Goal: Information Seeking & Learning: Understand process/instructions

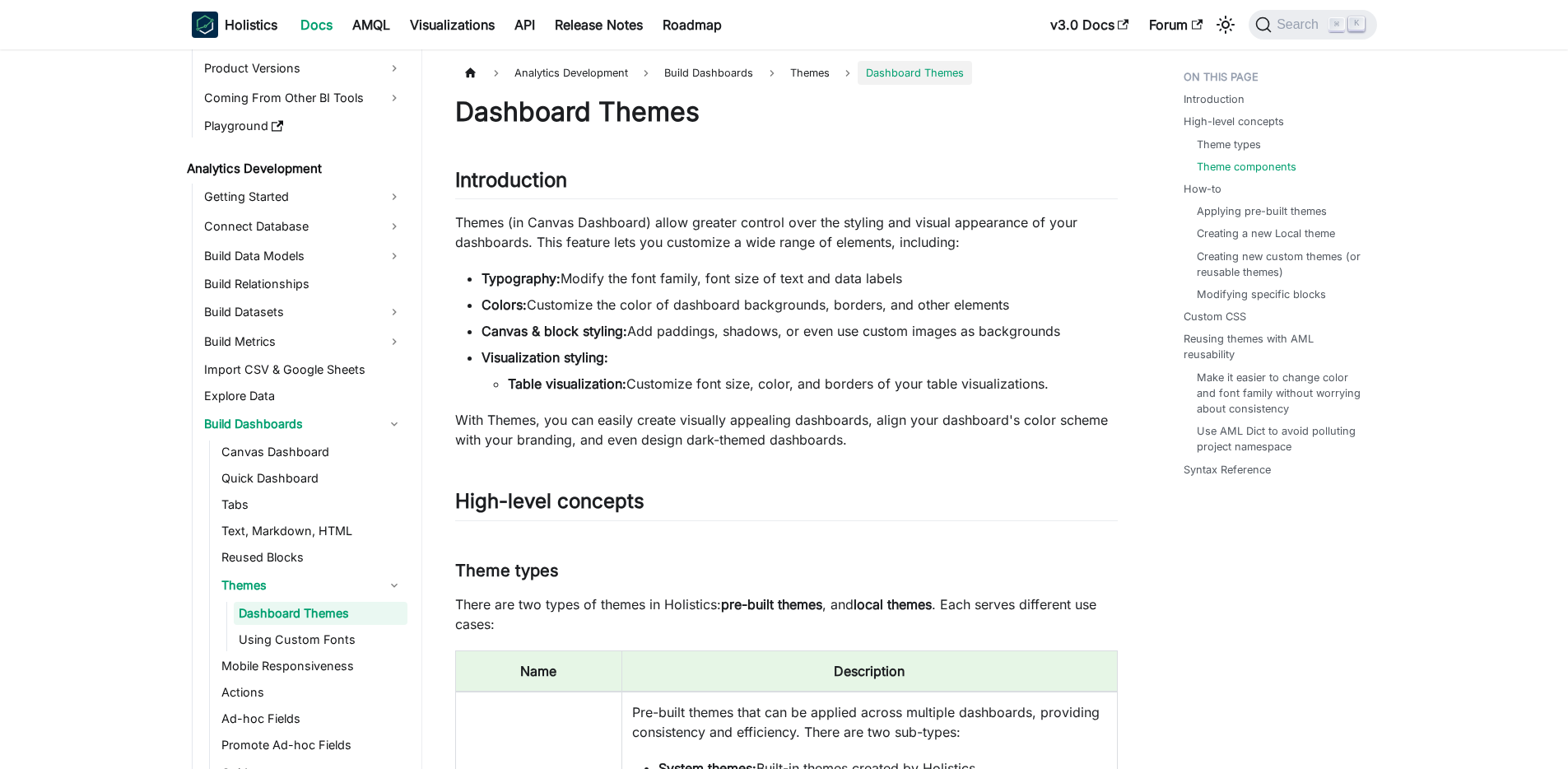
scroll to position [1781, 0]
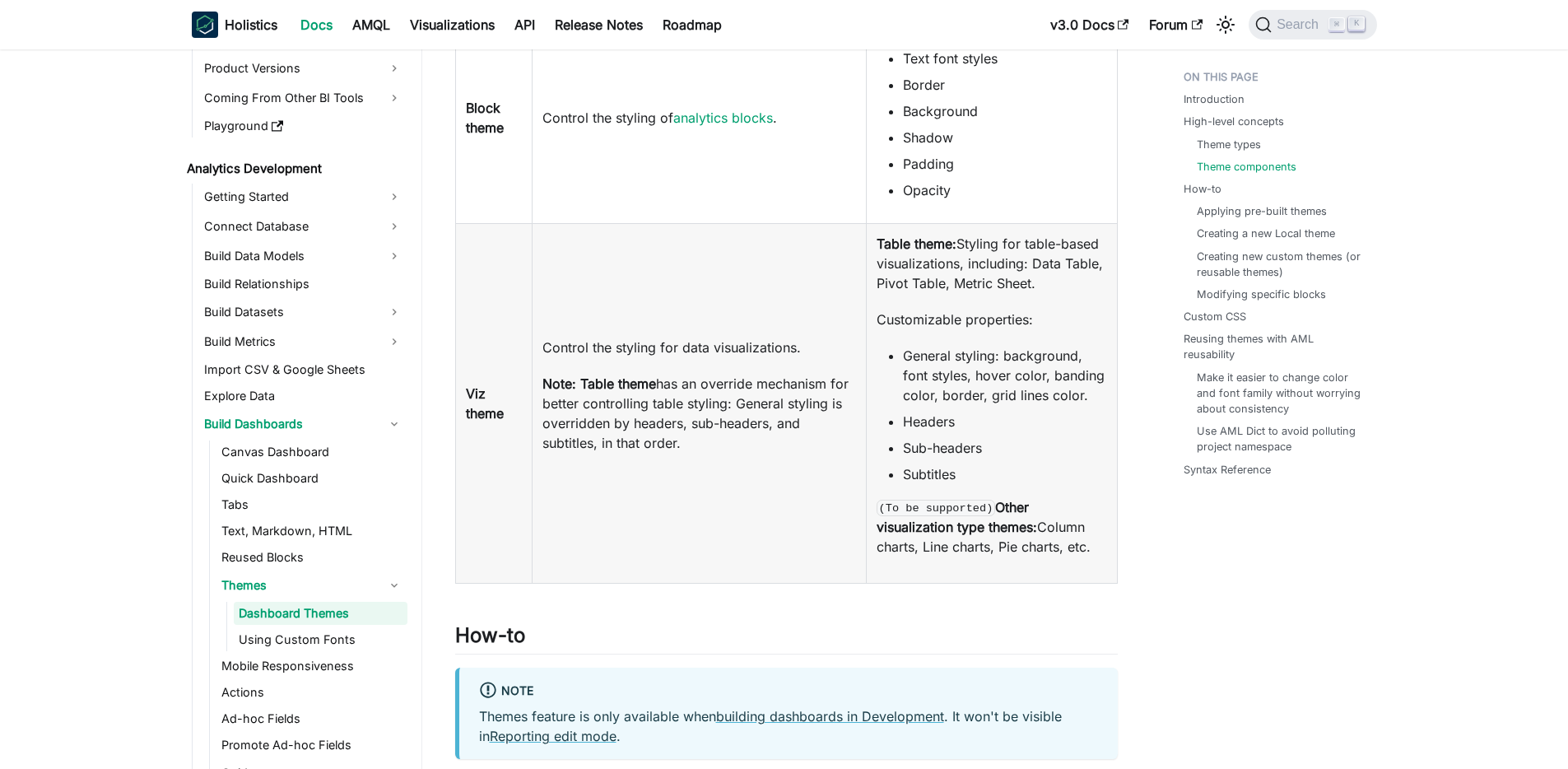
click at [932, 451] on li "Sub-headers" at bounding box center [1005, 448] width 204 height 20
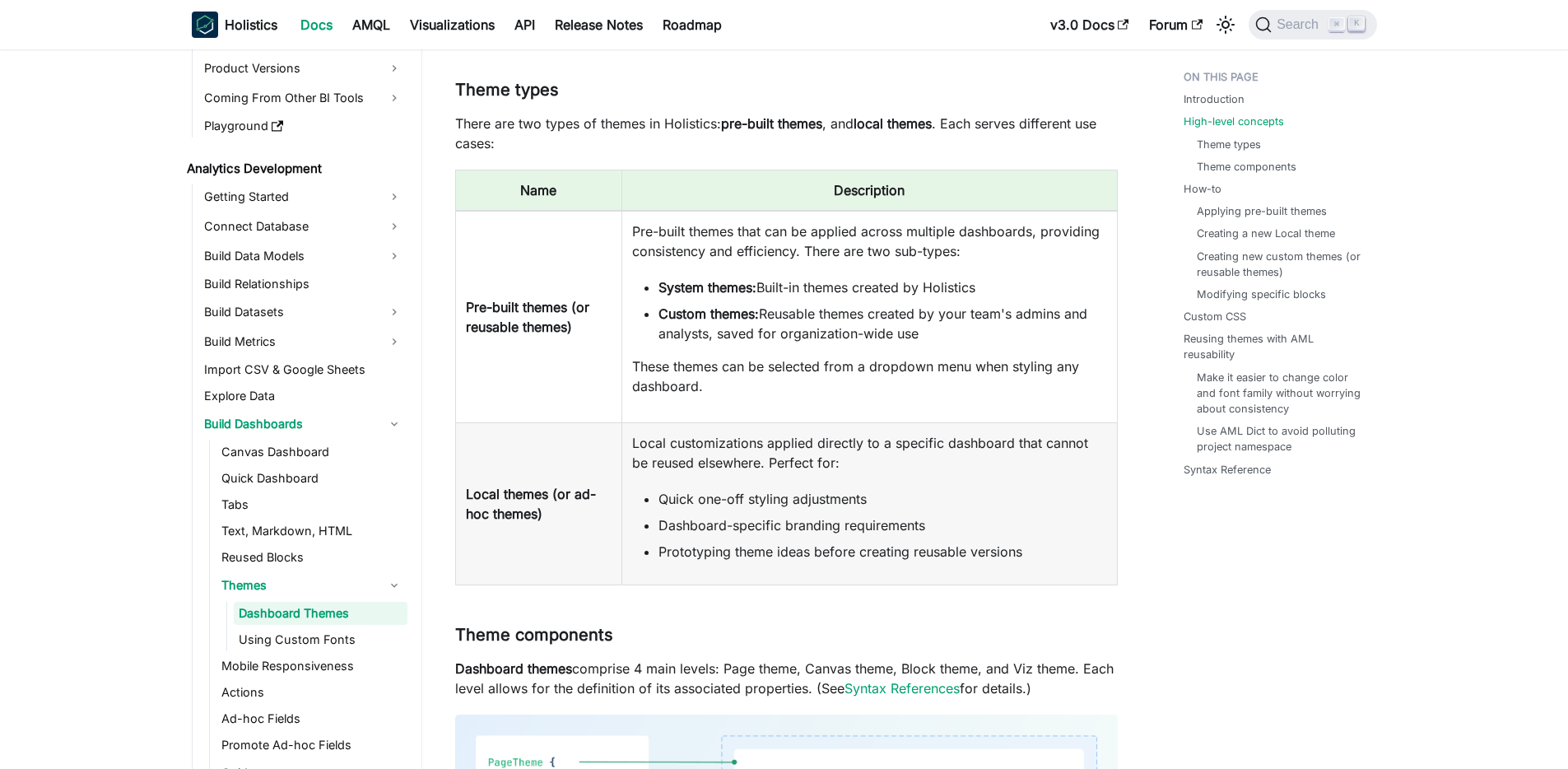
scroll to position [0, 0]
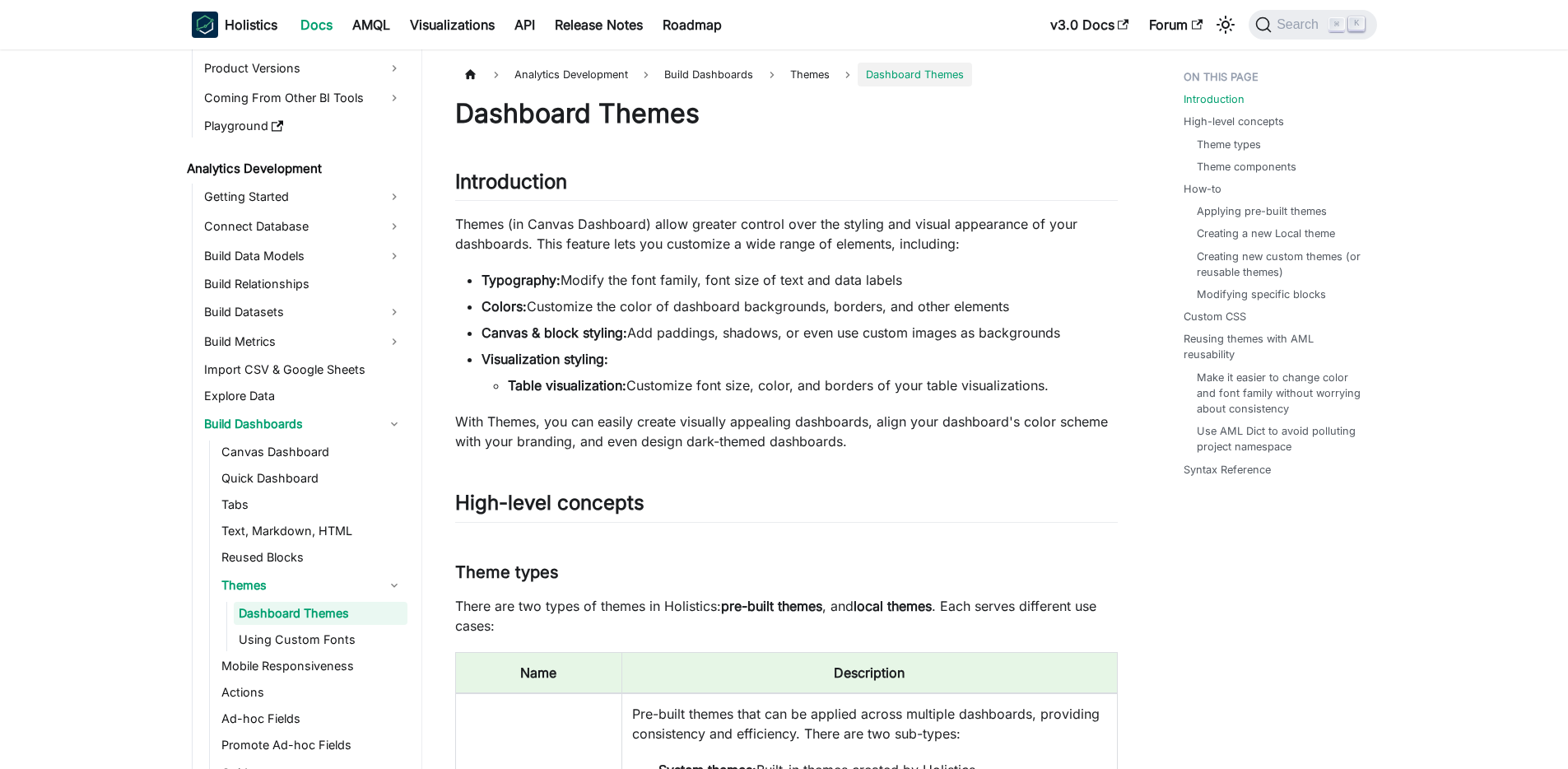
click at [794, 393] on li "Table visualization: Customize font size, color, and borders of your table visu…" at bounding box center [812, 385] width 610 height 20
click at [647, 232] on p "Themes (in Canvas Dashboard) allow greater control over the styling and visual …" at bounding box center [785, 234] width 662 height 39
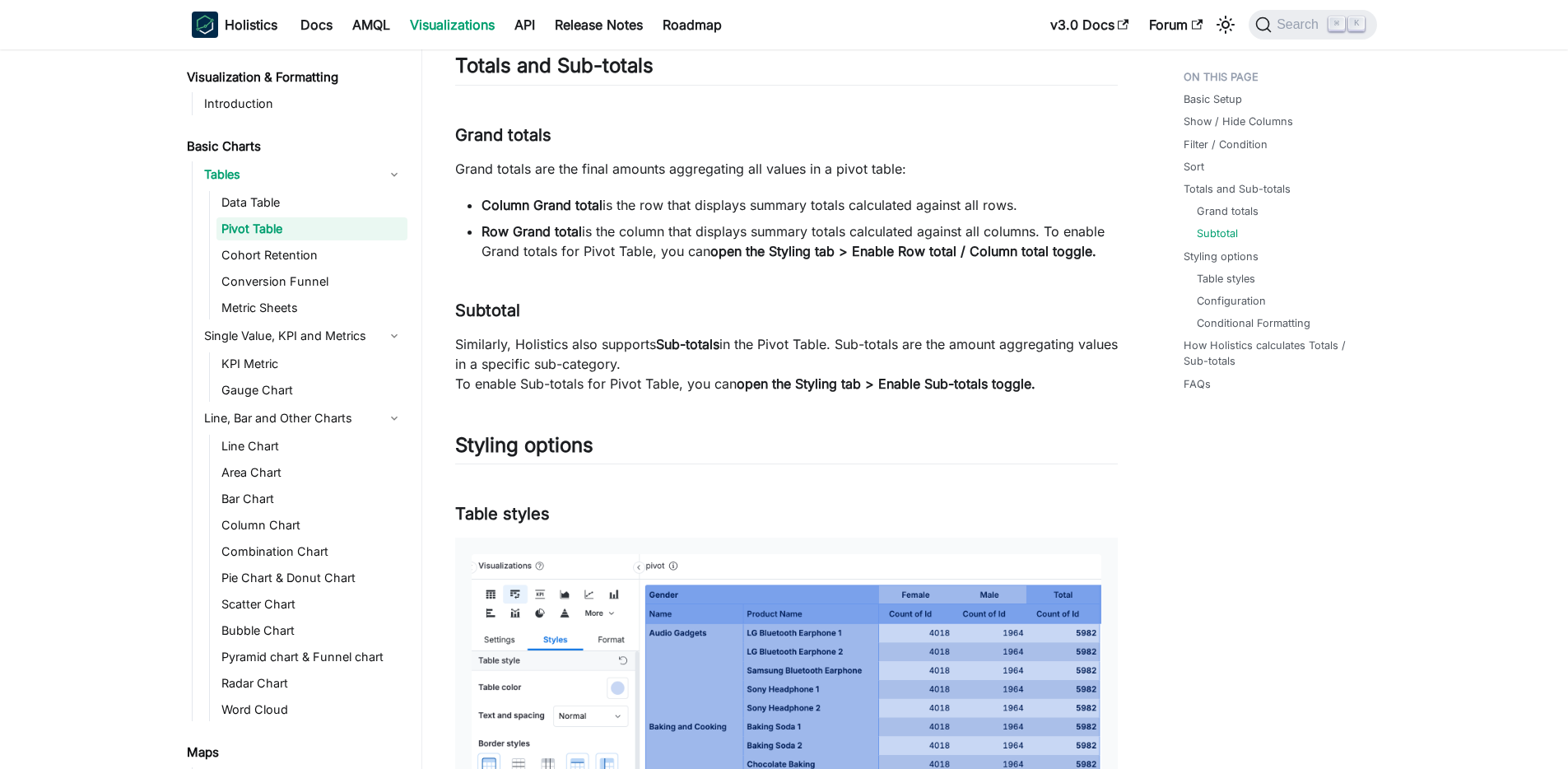
scroll to position [3514, 0]
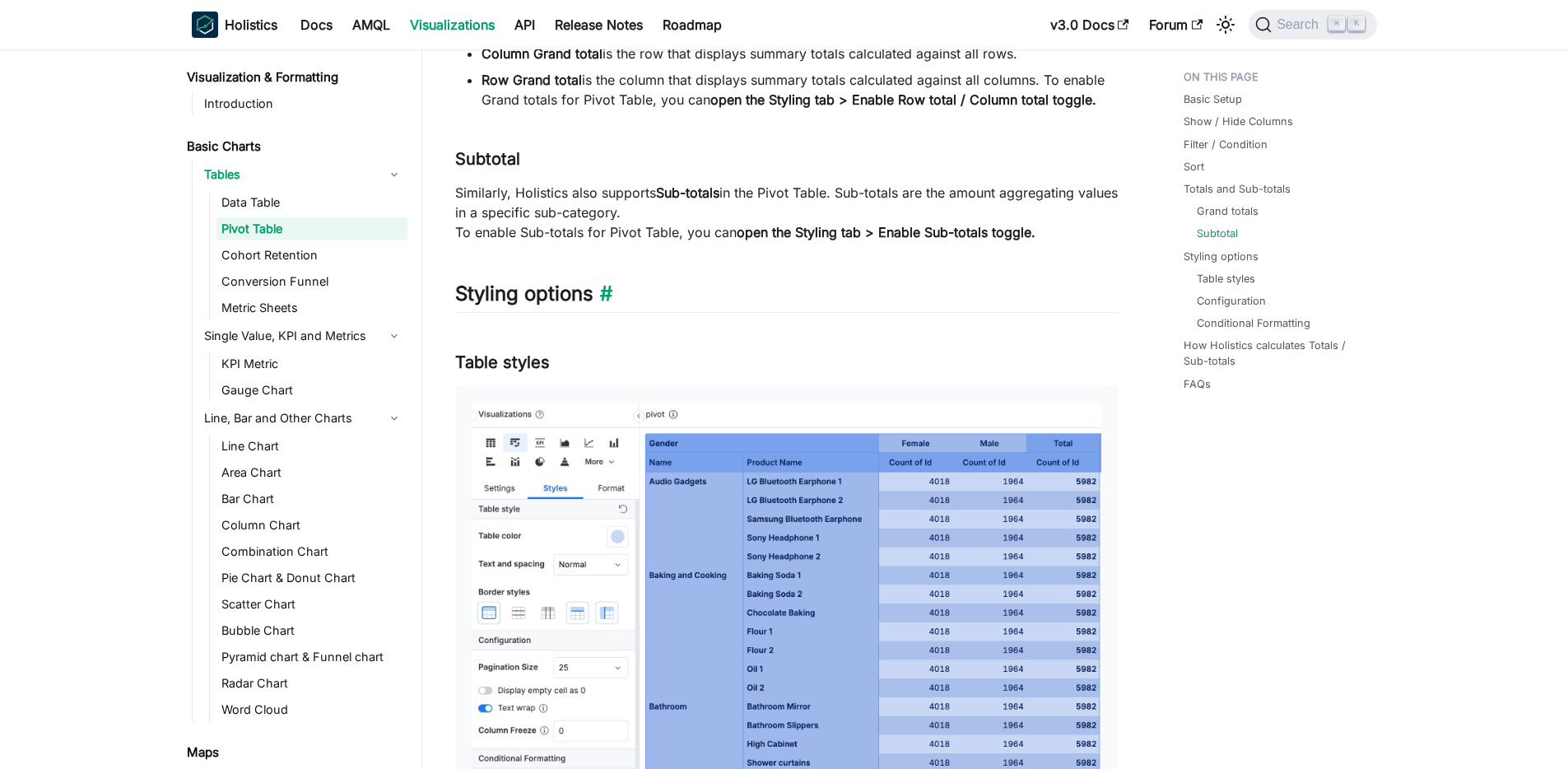
click at [543, 297] on h2 "Styling options ​" at bounding box center [785, 296] width 662 height 31
click at [608, 293] on link "​" at bounding box center [602, 293] width 19 height 24
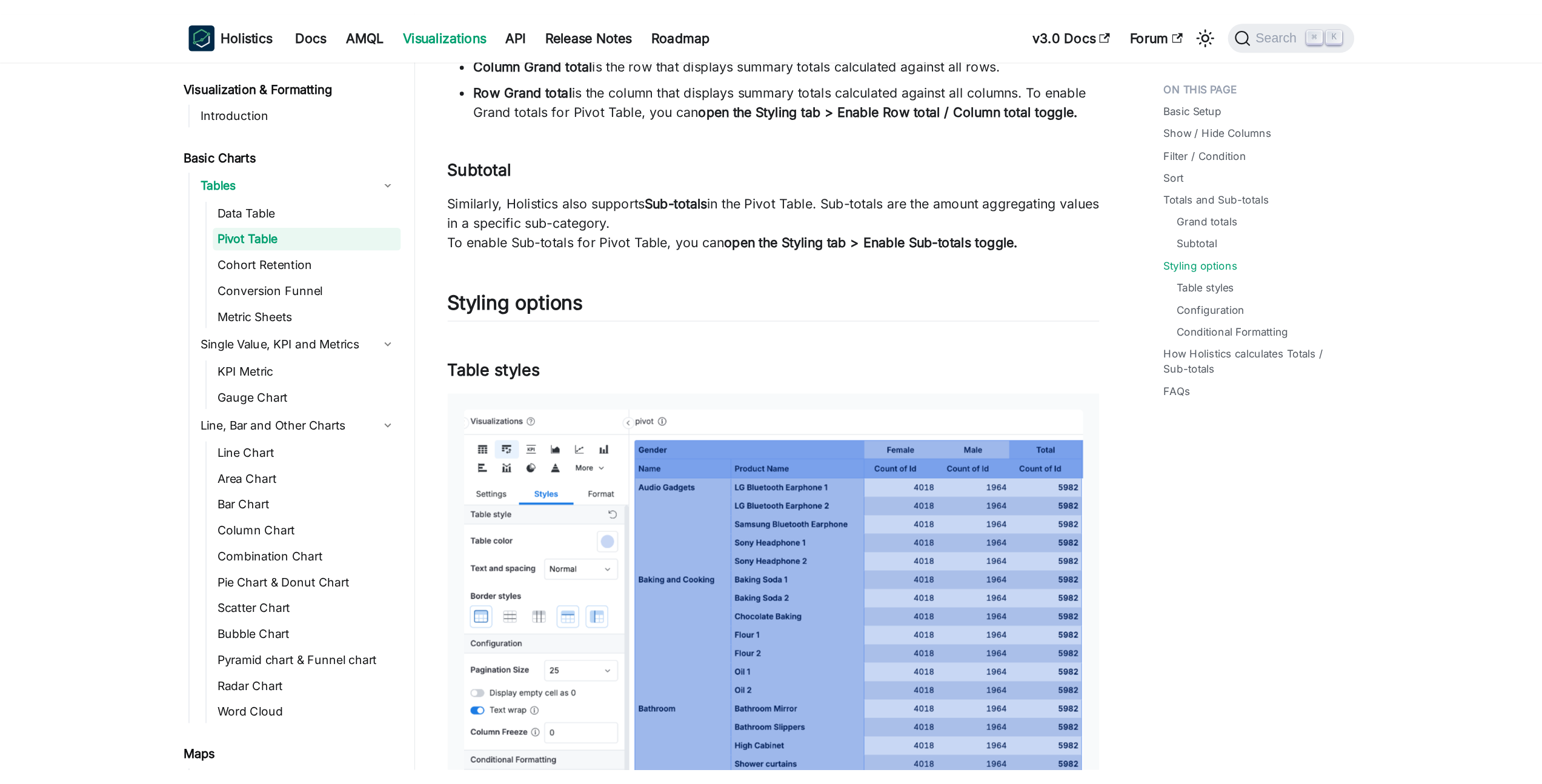
scroll to position [2752, 0]
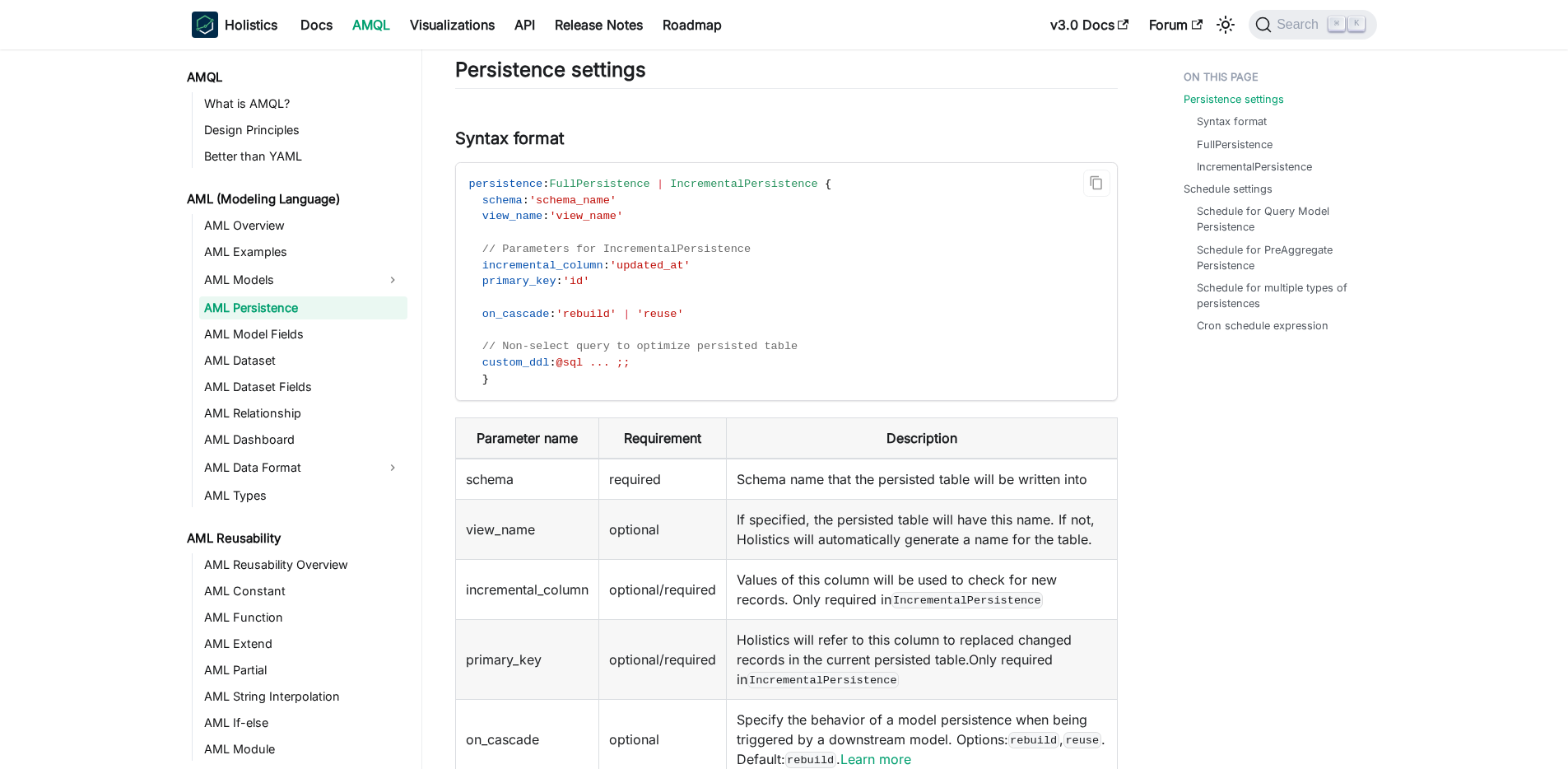
click at [523, 211] on span "view_name" at bounding box center [512, 216] width 60 height 12
click at [829, 223] on code "persistence : FullPersistence | IncrementalPersistence { schema : 'schema_name'…" at bounding box center [784, 281] width 658 height 237
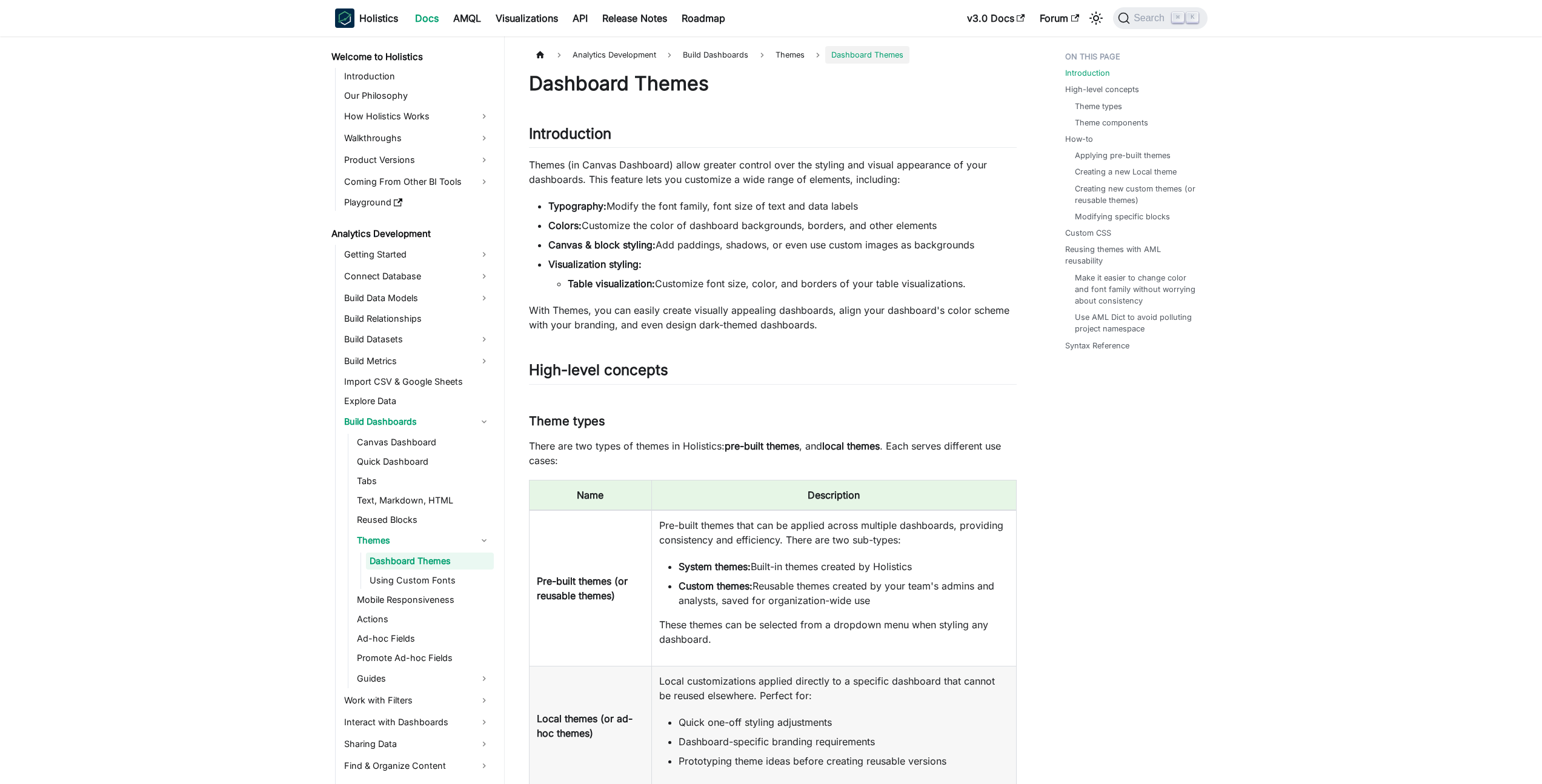
scroll to position [109, 0]
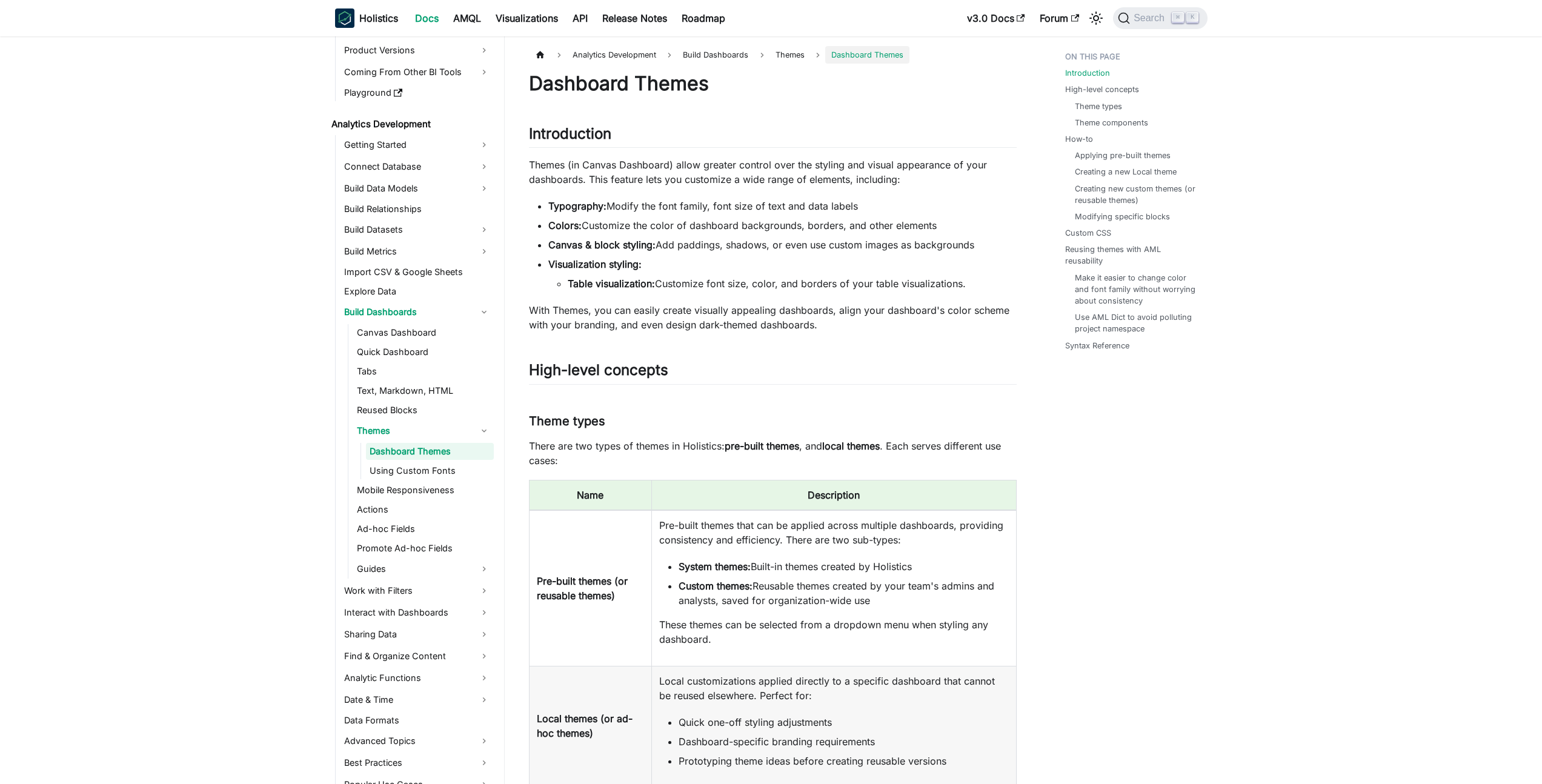
click at [1198, 215] on ul "Applying pre-built themes Creating a new Local theme Creating new custom themes…" at bounding box center [1133, 186] width 135 height 73
